Goal: Check status

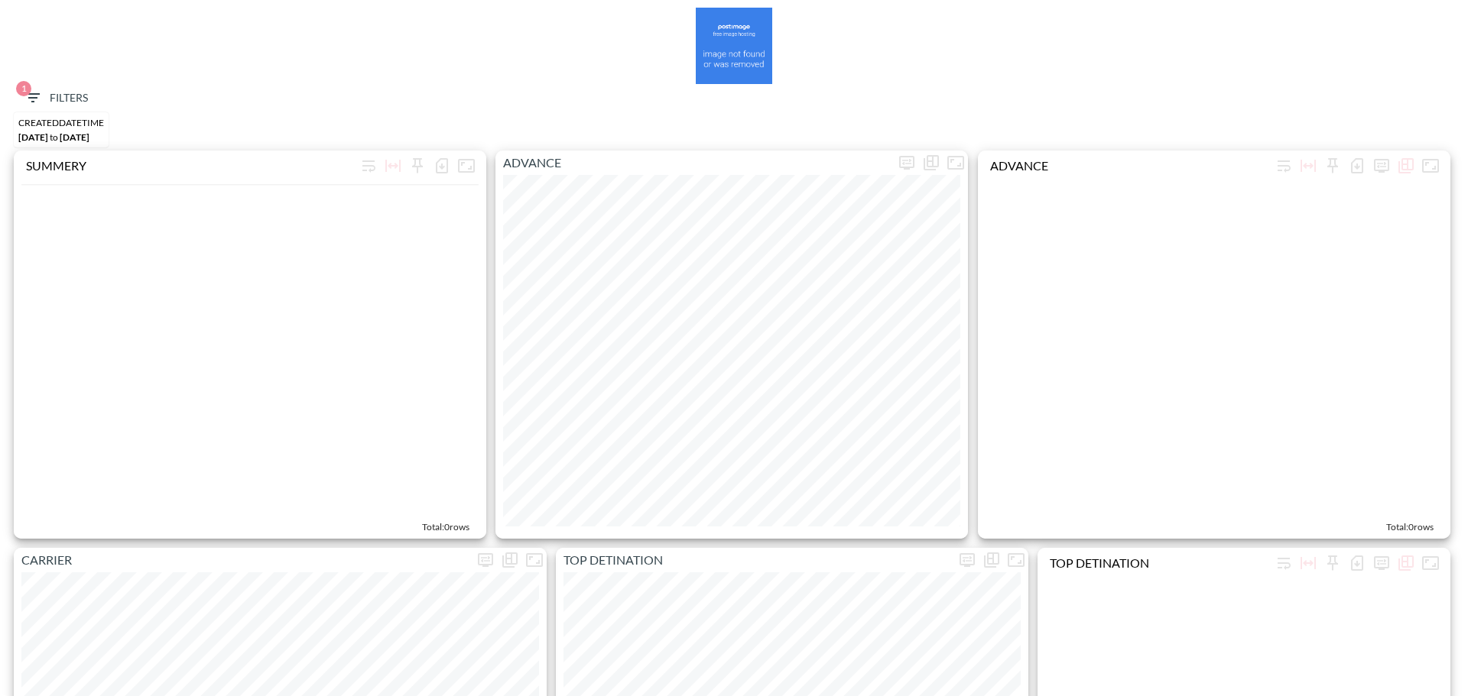
click at [60, 92] on span "1 Filters" at bounding box center [56, 98] width 64 height 19
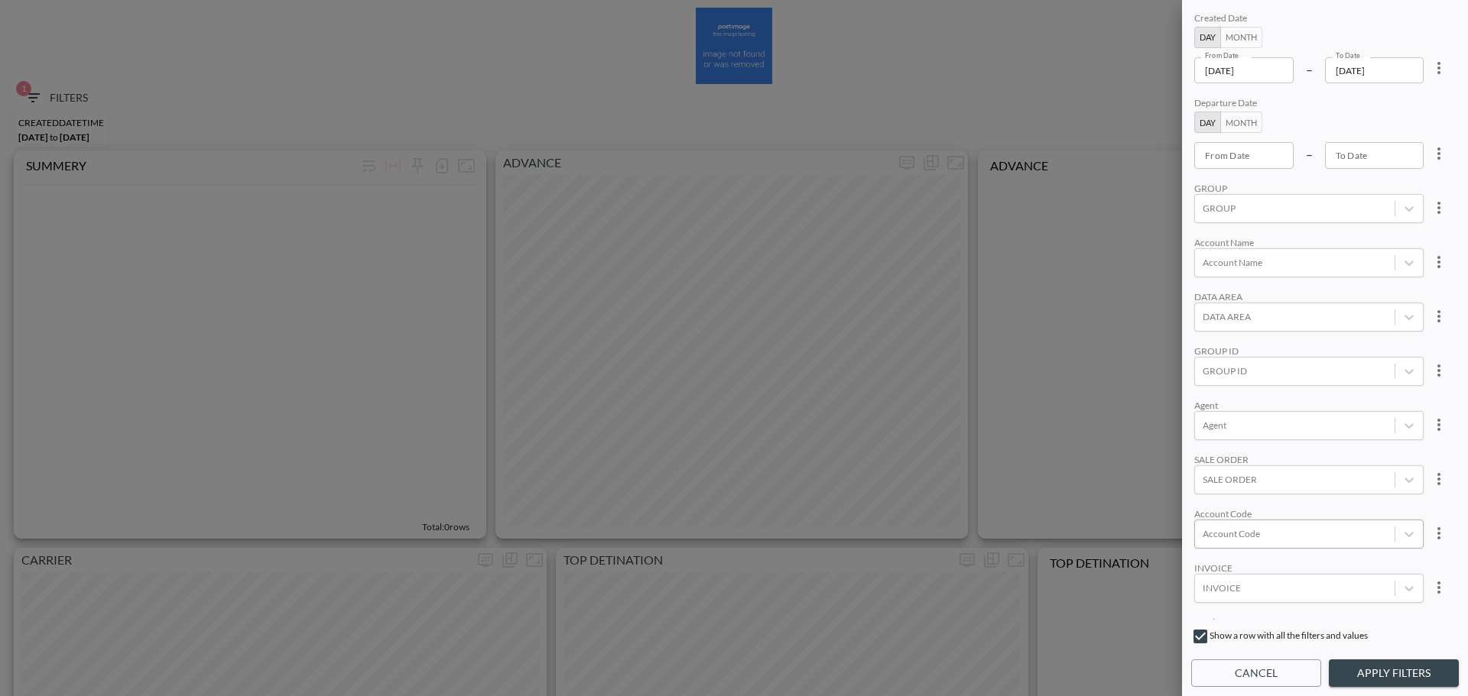
click at [1277, 536] on div at bounding box center [1294, 534] width 184 height 15
click at [1265, 534] on div at bounding box center [1294, 534] width 184 height 15
click at [1202, 483] on input "RIKI" at bounding box center [1205, 484] width 32 height 32
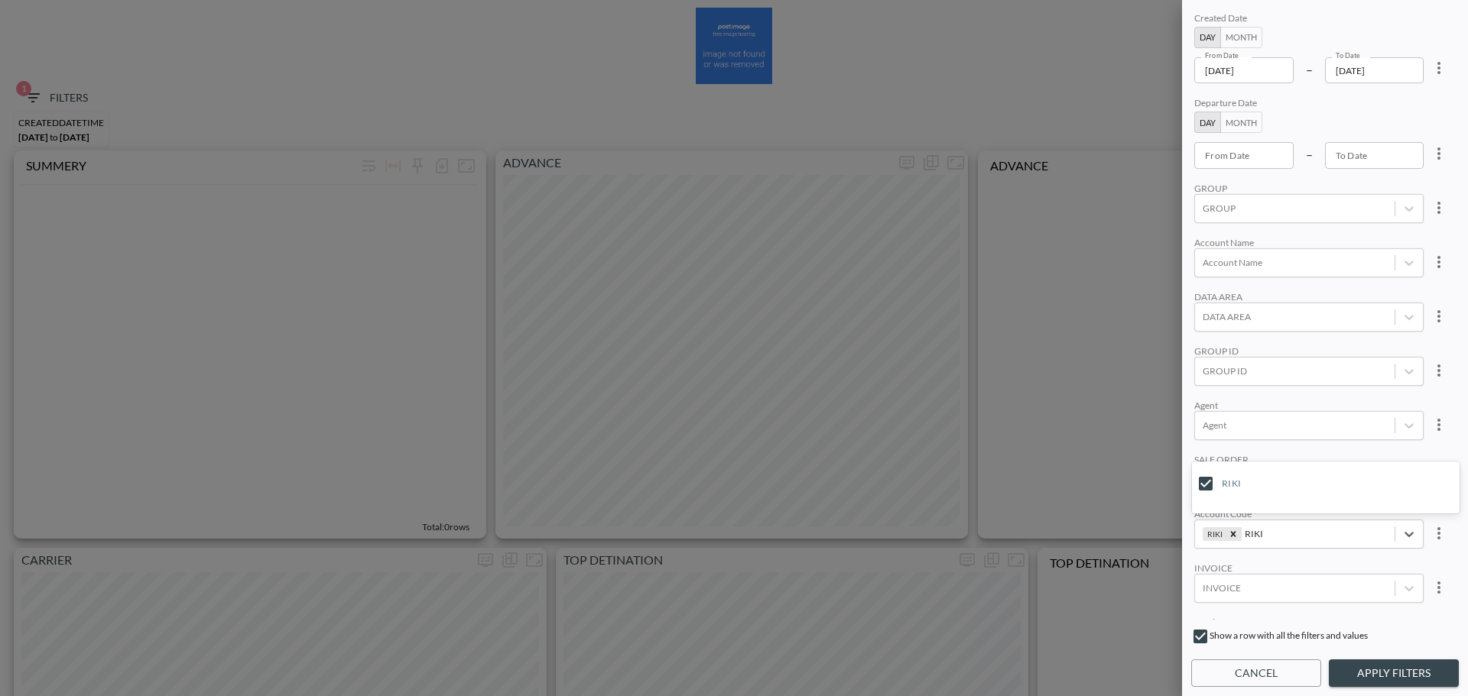
type input "RIKI"
click at [1351, 394] on div "Created Date Day Month From Date [DATE] From Date – To Date [DATE] To Date Depa…" at bounding box center [1325, 314] width 268 height 611
click at [1370, 680] on button "Apply Filters" at bounding box center [1393, 674] width 130 height 28
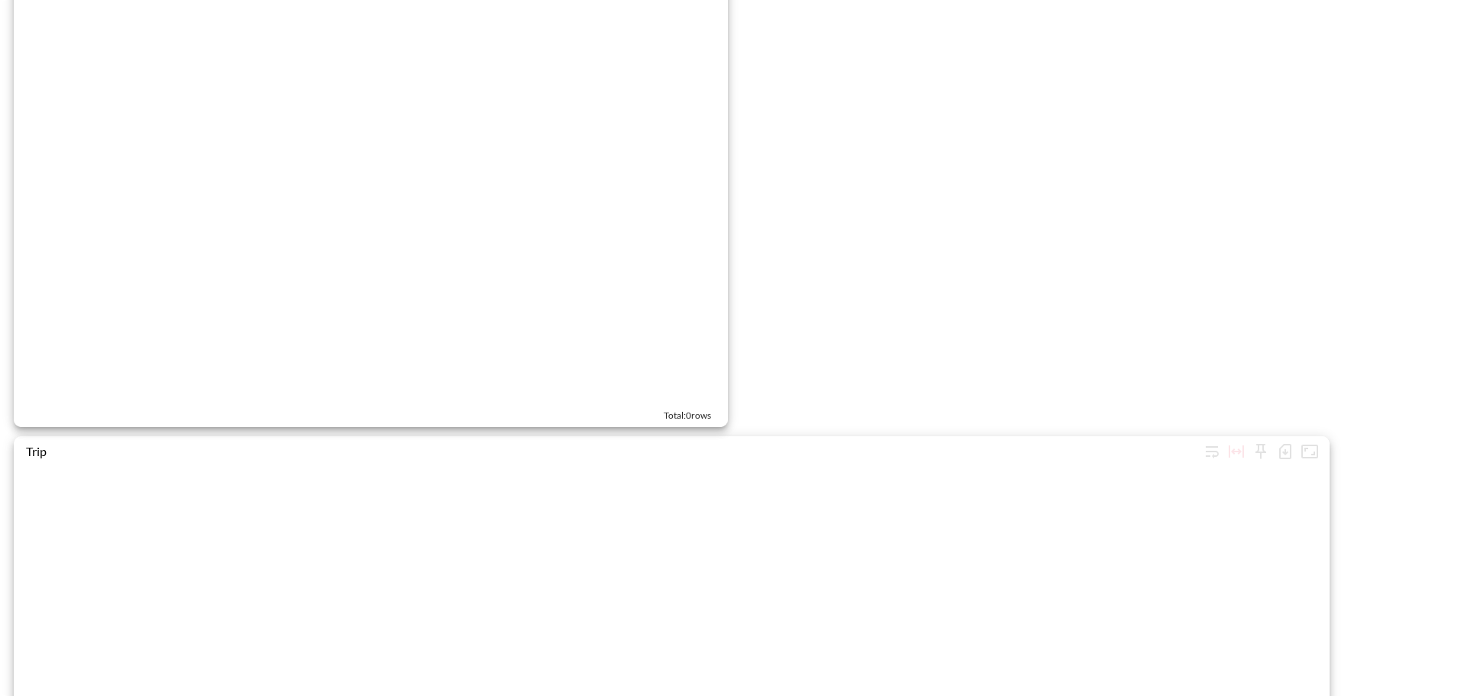
scroll to position [2362, 0]
